Goal: Information Seeking & Learning: Find specific fact

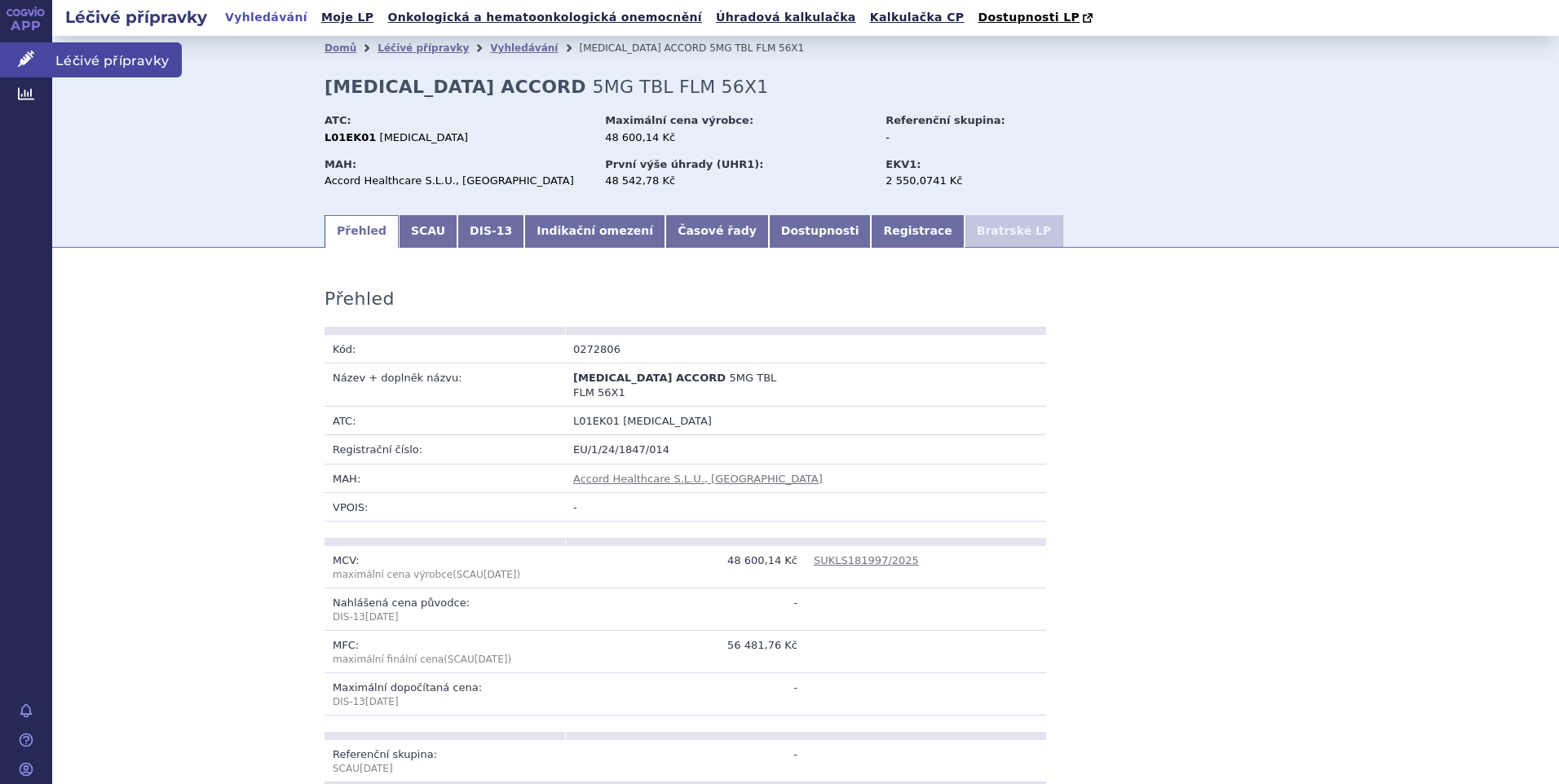
click at [77, 47] on span "Léčivé přípravky" at bounding box center [117, 60] width 129 height 34
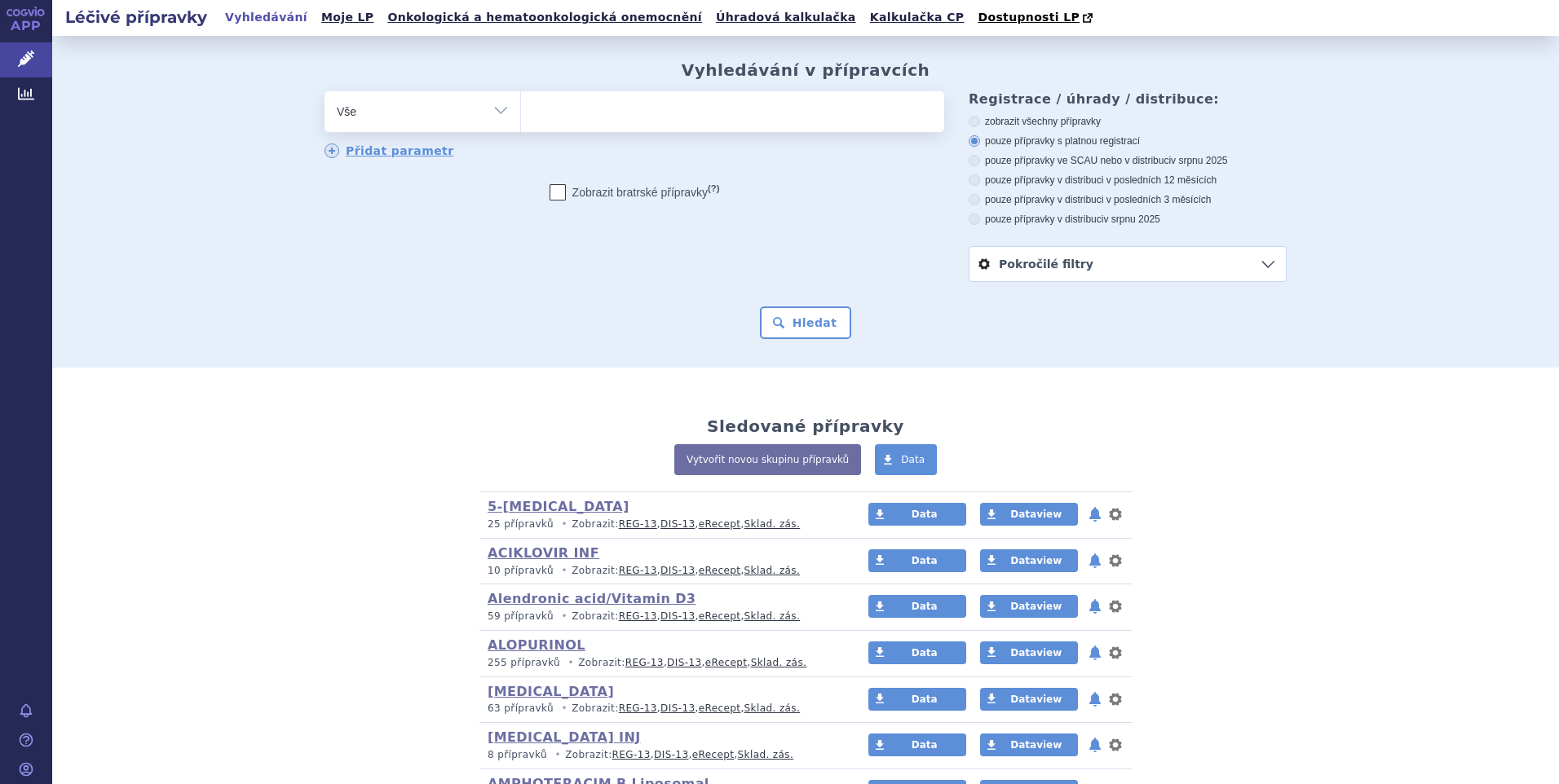
select select "filter-atc-group"
click at [324, 92] on select "Vše Přípravek/SUKL kód MAH VPOIS ATC/Aktivní látka Léková forma Síla" at bounding box center [422, 110] width 196 height 37
click at [545, 115] on ul at bounding box center [732, 109] width 423 height 34
click at [521, 115] on select at bounding box center [520, 110] width 1 height 41
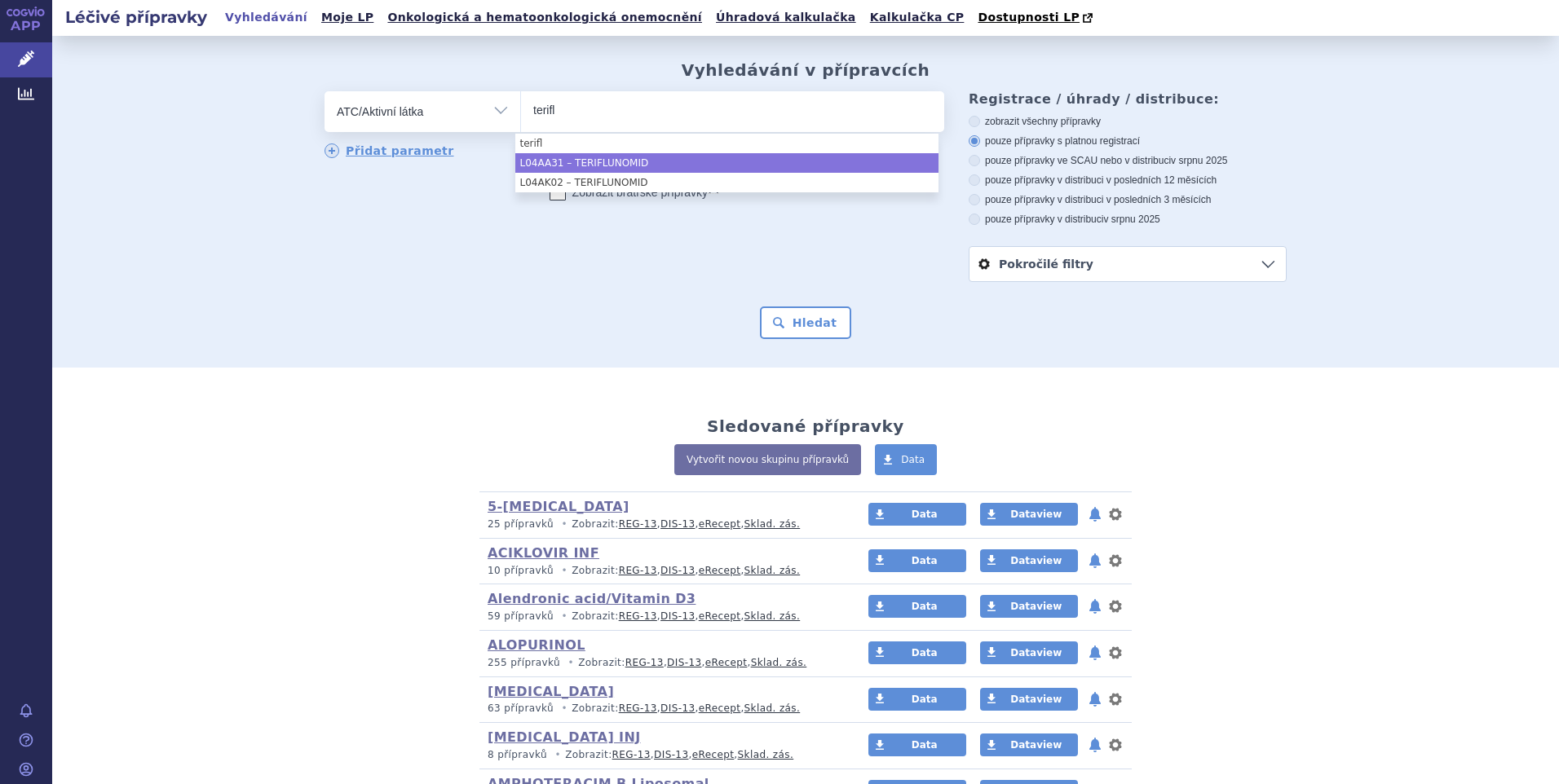
type input "terifl"
select select "L04AA31"
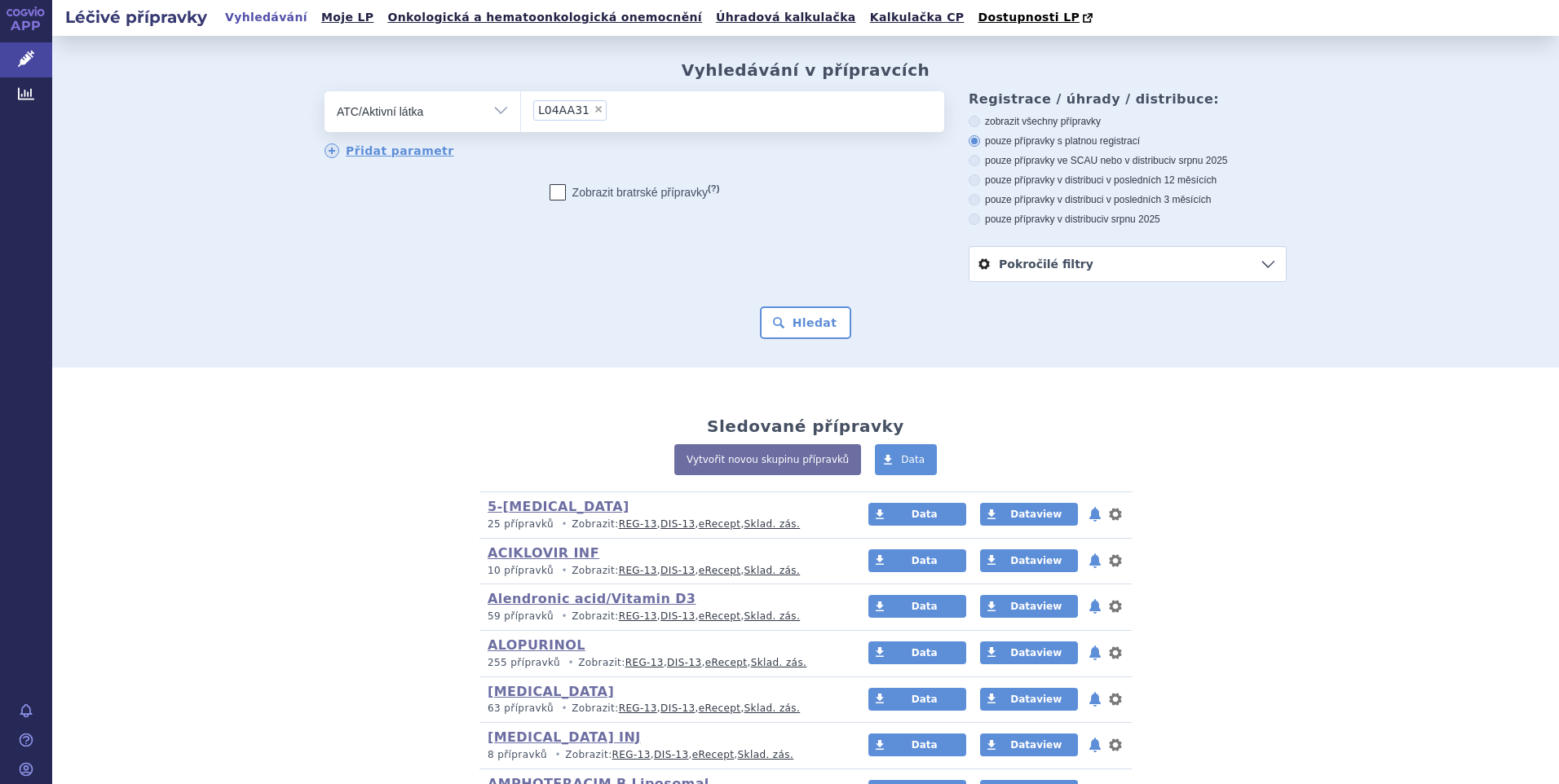
click at [969, 220] on icon at bounding box center [974, 219] width 12 height 12
click at [971, 220] on input "pouze přípravky v distribuci v srpnu 2025" at bounding box center [976, 222] width 11 height 11
radio input "true"
click at [808, 301] on form "odstranit Vše Přípravek/SUKL kód MAH VPOIS ATC/Aktivní látka L04AA31" at bounding box center [805, 215] width 962 height 248
click at [798, 328] on button "Hledat" at bounding box center [806, 323] width 92 height 33
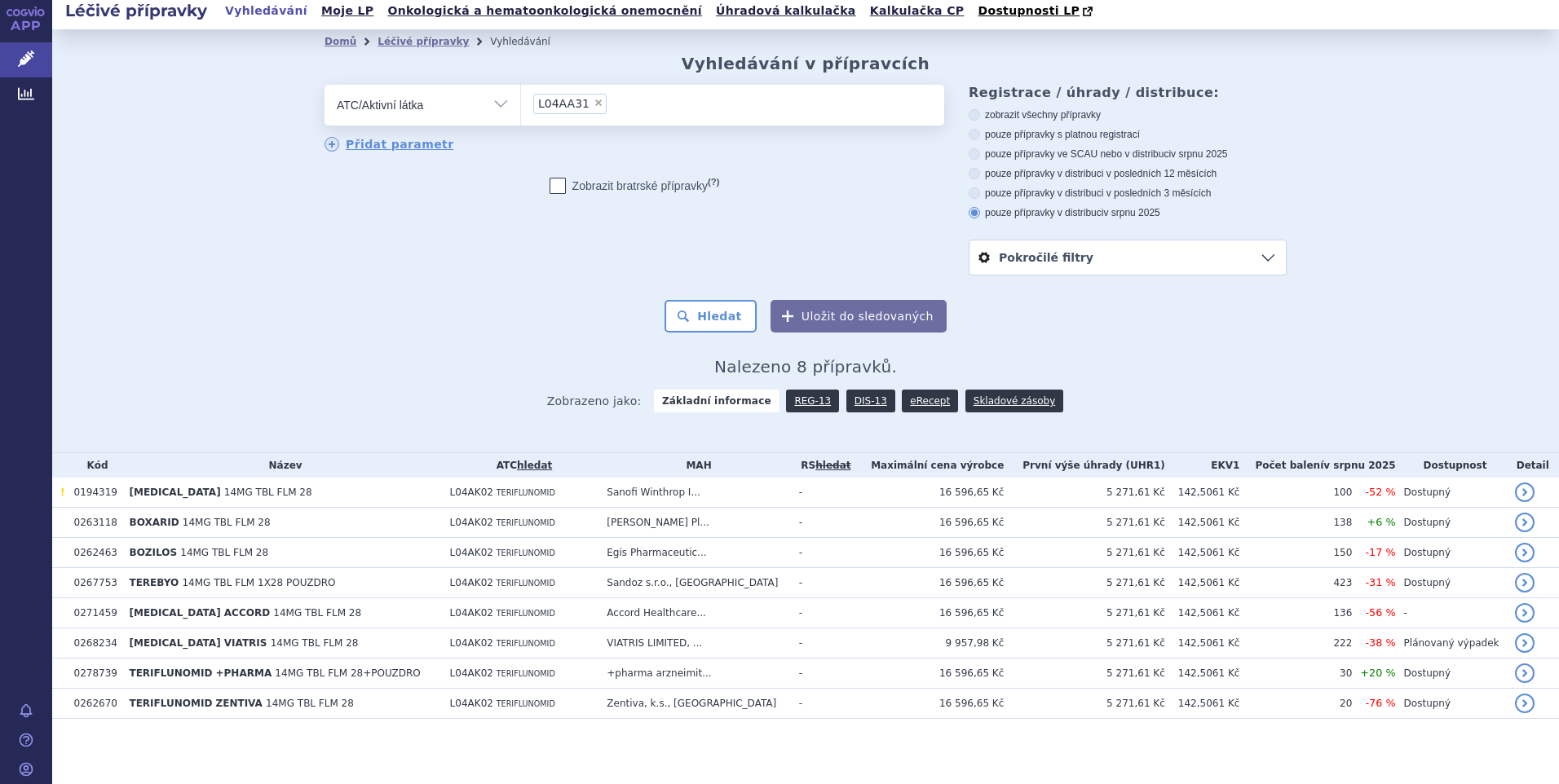
scroll to position [8, 0]
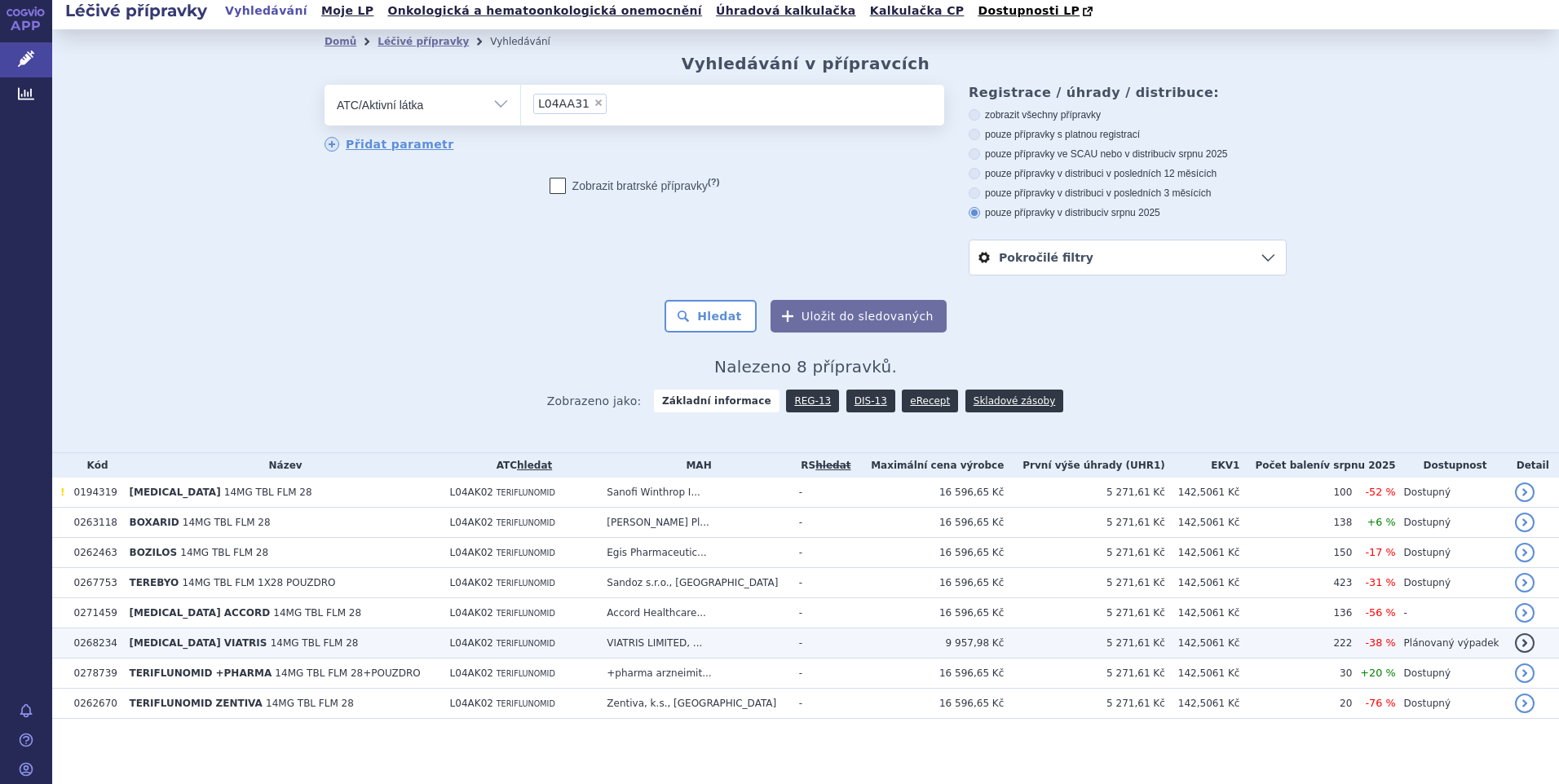
click at [242, 643] on span "TERIFLUNOMIDE VIATRIS" at bounding box center [197, 643] width 138 height 12
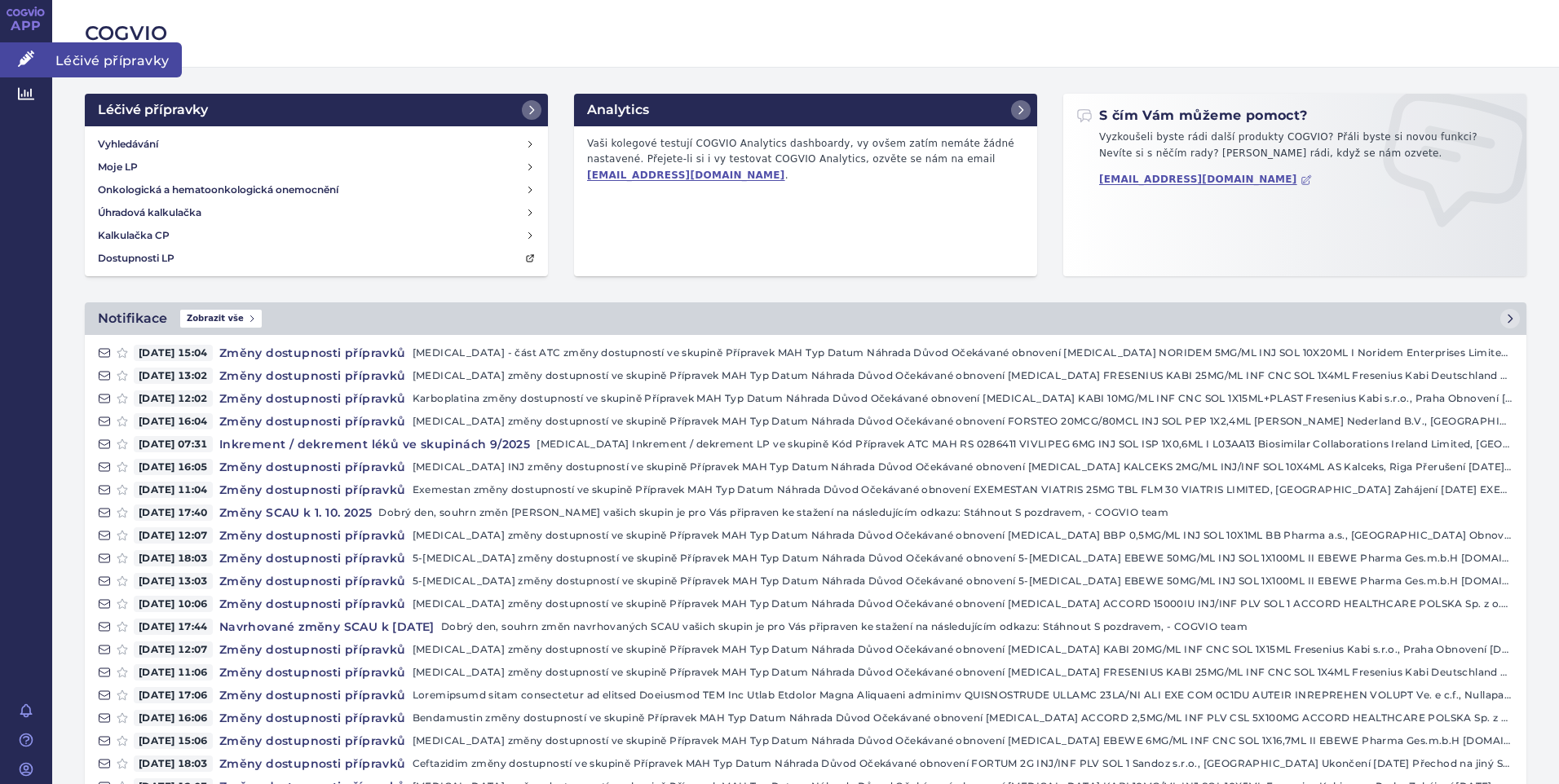
click at [137, 56] on span "Léčivé přípravky" at bounding box center [117, 60] width 129 height 34
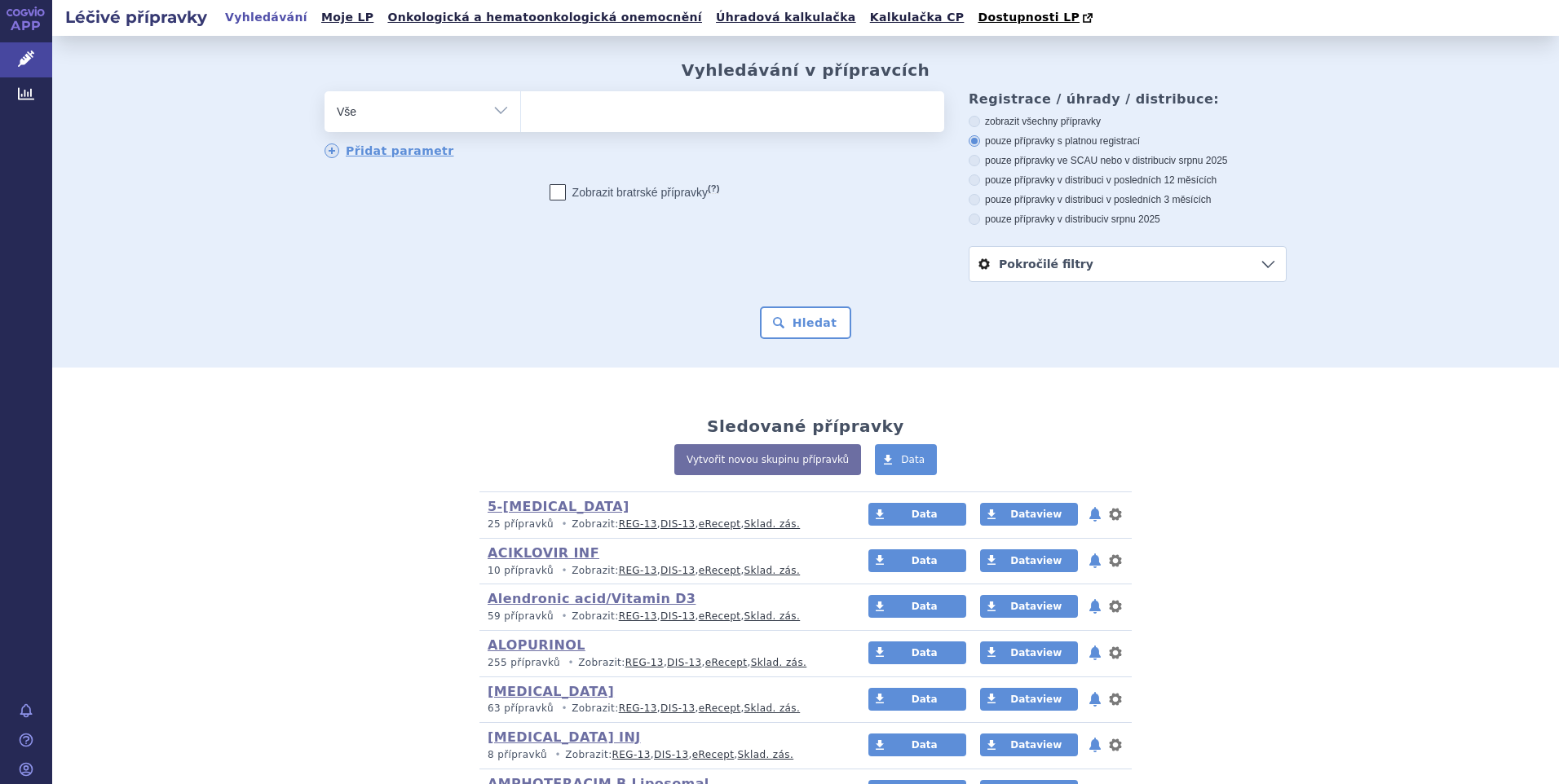
click at [496, 110] on select "Vše Přípravek/SUKL kód MAH VPOIS ATC/Aktivní látka Léková forma Síla" at bounding box center [422, 110] width 196 height 37
select select "filter-atc-group"
click at [324, 92] on select "Vše Přípravek/SUKL kód MAH VPOIS ATC/Aktivní látka Léková forma Síla" at bounding box center [422, 110] width 196 height 37
click at [617, 120] on ul at bounding box center [732, 109] width 423 height 34
click at [521, 120] on select at bounding box center [520, 110] width 1 height 41
